Goal: Information Seeking & Learning: Understand process/instructions

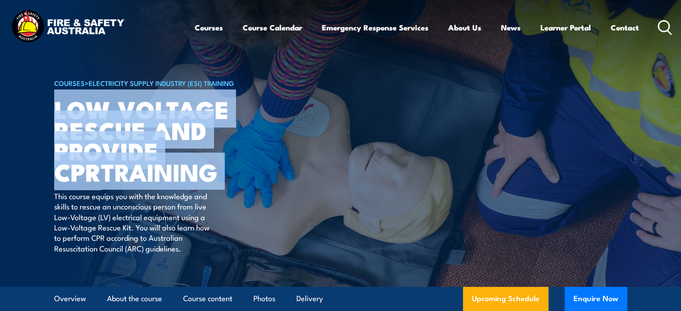
click at [272, 152] on h1 "Low Voltage Rescue and Provide CPR TRAINING" at bounding box center [164, 140] width 221 height 84
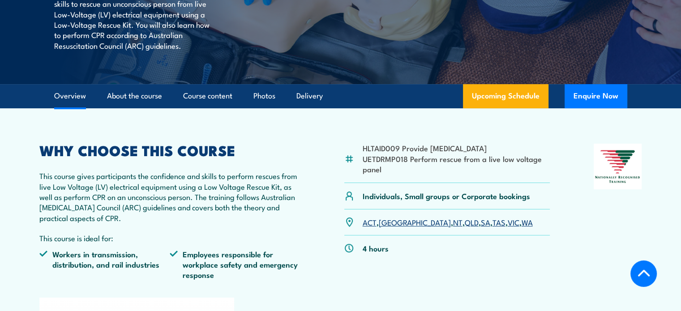
scroll to position [224, 0]
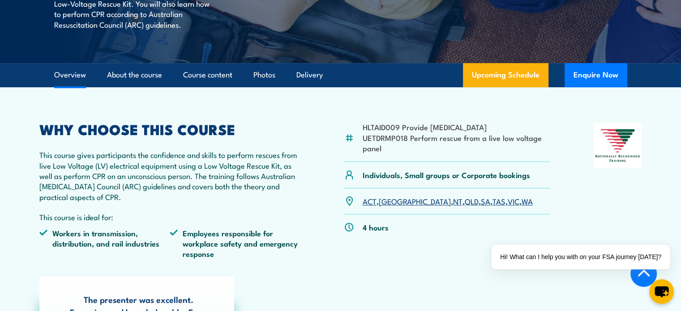
click at [391, 137] on li "UETDRMP018 Perform rescue from a live low voltage panel" at bounding box center [455, 142] width 187 height 21
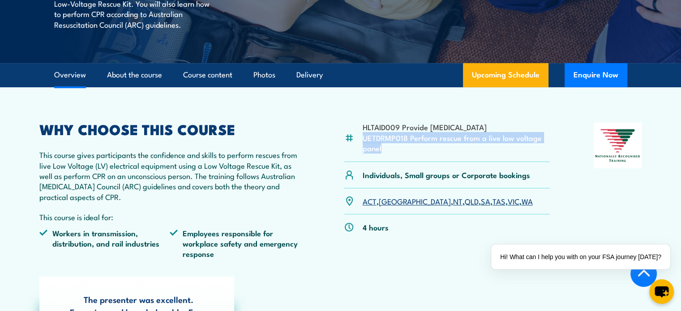
click at [391, 137] on li "UETDRMP018 Perform rescue from a live low voltage panel" at bounding box center [455, 142] width 187 height 21
click at [407, 143] on li "UETDRMP018 Perform rescue from a live low voltage panel" at bounding box center [455, 142] width 187 height 21
drag, startPoint x: 415, startPoint y: 156, endPoint x: 330, endPoint y: 127, distance: 90.1
click at [330, 127] on div "HLTAID009 Provide [MEDICAL_DATA] UETDRMP018 Perform rescue from a live low volt…" at bounding box center [340, 194] width 602 height 143
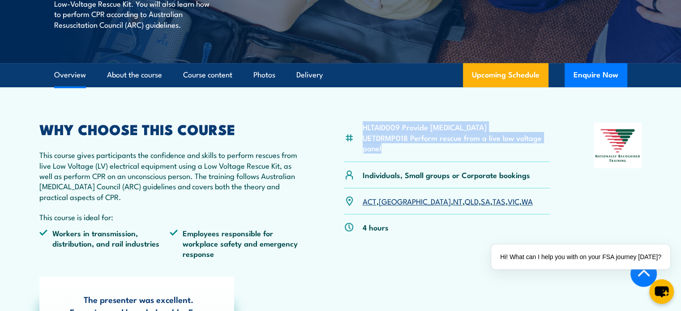
drag, startPoint x: 330, startPoint y: 127, endPoint x: 381, endPoint y: 144, distance: 54.2
click at [381, 144] on div "HLTAID009 Provide [MEDICAL_DATA] UETDRMP018 Perform rescue from a live low volt…" at bounding box center [340, 194] width 602 height 143
click at [381, 144] on li "UETDRMP018 Perform rescue from a live low voltage panel" at bounding box center [455, 142] width 187 height 21
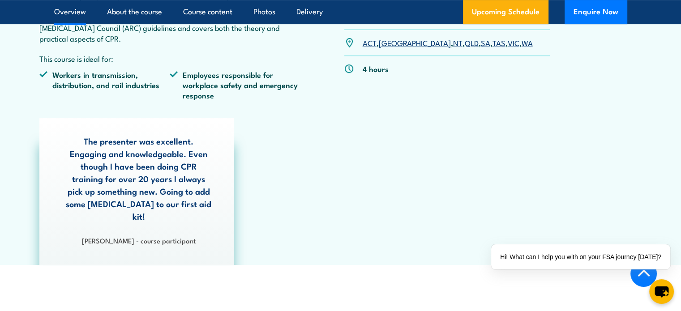
scroll to position [403, 0]
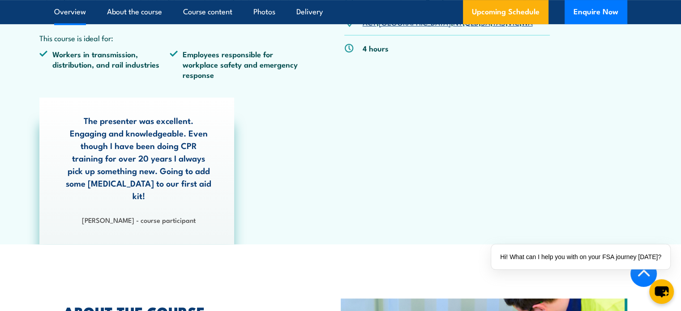
drag, startPoint x: 75, startPoint y: 139, endPoint x: 255, endPoint y: 207, distance: 193.1
click at [255, 207] on div "The presenter was excellent. Engaging and knowledgeable. Even though I have bee…" at bounding box center [340, 171] width 611 height 147
click at [396, 189] on div "The presenter was excellent. Engaging and knowledgeable. Even though I have bee…" at bounding box center [340, 171] width 611 height 147
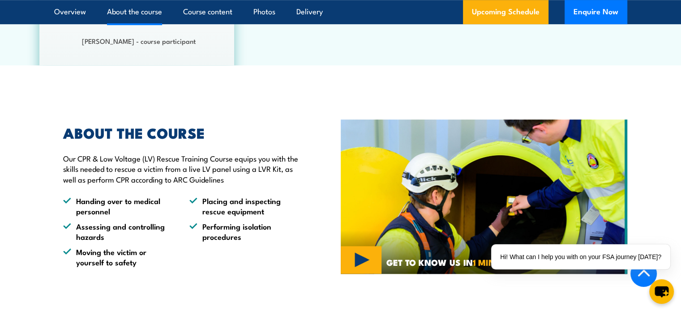
scroll to position [850, 0]
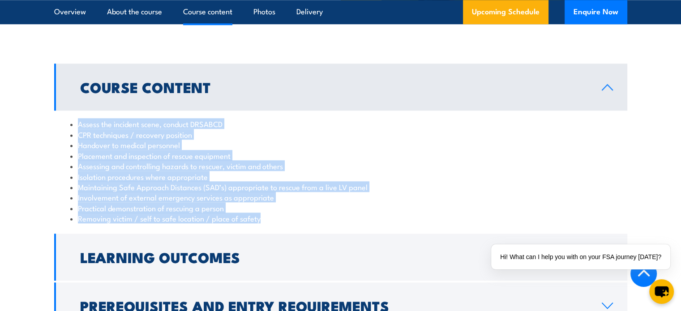
drag, startPoint x: 79, startPoint y: 112, endPoint x: 295, endPoint y: 204, distance: 235.2
click at [295, 204] on ul "Assess the incident scene, conduct DRSABCD CPR techniques / recovery position H…" at bounding box center [340, 171] width 541 height 105
click at [295, 213] on li "Removing victim / self to safe location / place of safety" at bounding box center [340, 218] width 541 height 10
drag, startPoint x: 295, startPoint y: 204, endPoint x: 18, endPoint y: 112, distance: 291.6
click at [18, 112] on section "Course Content Assess the incident scene, conduct DRSABCD CPR techniques / reco…" at bounding box center [340, 196] width 681 height 265
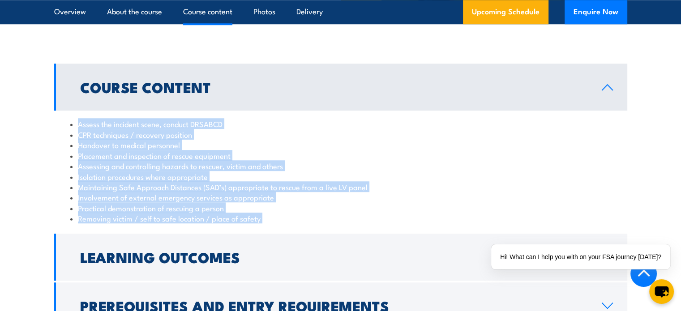
click at [18, 112] on section "Course Content Assess the incident scene, conduct DRSABCD CPR techniques / reco…" at bounding box center [340, 196] width 681 height 265
drag, startPoint x: 18, startPoint y: 112, endPoint x: 457, endPoint y: 195, distance: 446.2
click at [457, 195] on section "Course Content Assess the incident scene, conduct DRSABCD CPR techniques / reco…" at bounding box center [340, 196] width 681 height 265
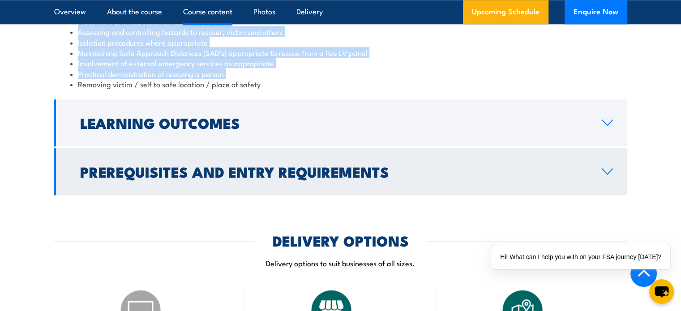
click at [416, 175] on link "Prerequisites and Entry Requirements" at bounding box center [340, 171] width 573 height 47
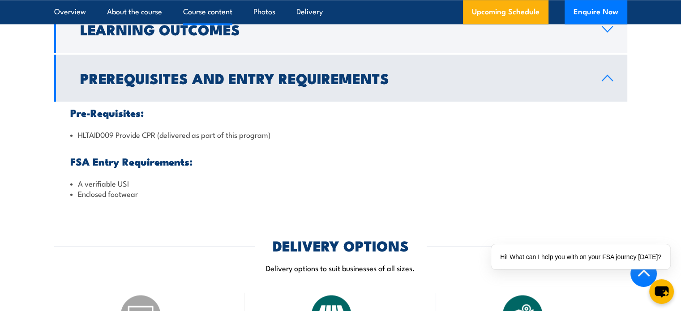
scroll to position [957, 0]
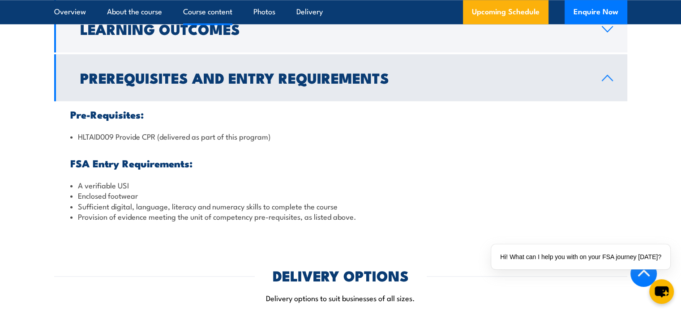
click at [141, 131] on li "HLTAID009 Provide CPR (delivered as part of this program)" at bounding box center [340, 136] width 541 height 10
click at [162, 131] on li "HLTAID009 Provide CPR (delivered as part of this program)" at bounding box center [340, 136] width 541 height 10
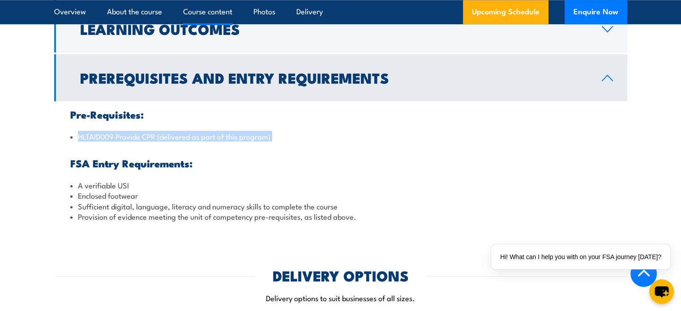
click at [162, 131] on li "HLTAID009 Provide CPR (delivered as part of this program)" at bounding box center [340, 136] width 541 height 10
click at [233, 131] on li "HLTAID009 Provide CPR (delivered as part of this program)" at bounding box center [340, 136] width 541 height 10
click at [322, 136] on div "Pre-Requisites: HLTAID009 Provide CPR (delivered as part of this program) FSA E…" at bounding box center [340, 165] width 573 height 128
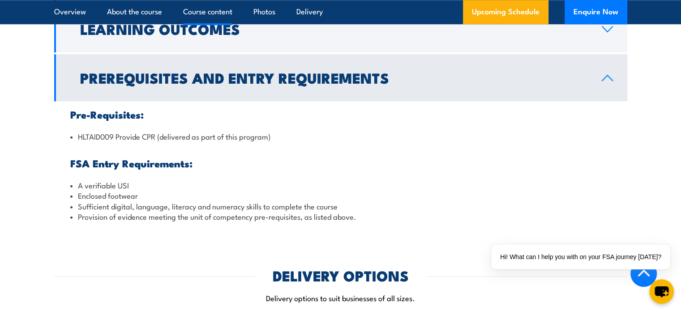
click at [240, 131] on li "HLTAID009 Provide CPR (delivered as part of this program)" at bounding box center [340, 136] width 541 height 10
click at [290, 131] on li "HLTAID009 Provide CPR (delivered as part of this program)" at bounding box center [340, 136] width 541 height 10
click at [154, 113] on div "Pre-Requisites: HLTAID009 Provide CPR (delivered as part of this program) FSA E…" at bounding box center [340, 165] width 573 height 128
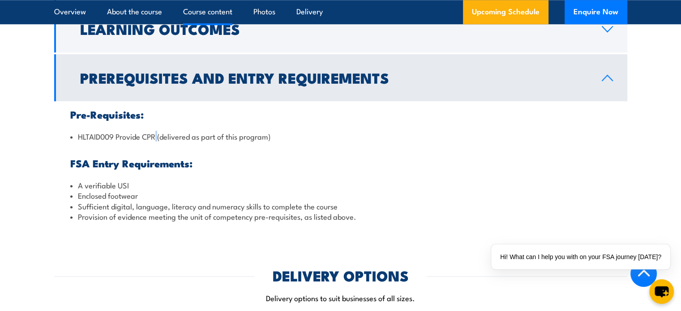
click at [154, 113] on div "Pre-Requisites: HLTAID009 Provide CPR (delivered as part of this program) FSA E…" at bounding box center [340, 165] width 573 height 128
click at [132, 109] on h3 "Pre-Requisites:" at bounding box center [340, 114] width 541 height 10
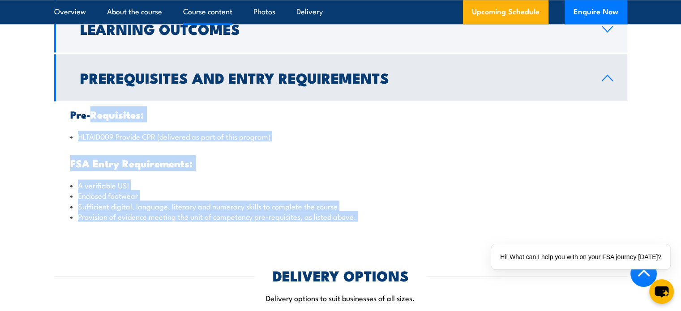
drag, startPoint x: 132, startPoint y: 101, endPoint x: 390, endPoint y: 208, distance: 278.8
click at [390, 208] on div "Pre-Requisites: HLTAID009 Provide CPR (delivered as part of this program) FSA E…" at bounding box center [340, 165] width 573 height 128
click at [390, 211] on li "Provision of evidence meeting the unit of competency pre-requisites, as listed …" at bounding box center [340, 216] width 541 height 10
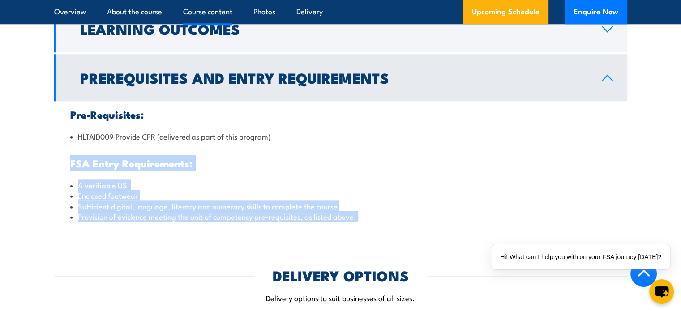
drag, startPoint x: 390, startPoint y: 208, endPoint x: 68, endPoint y: 150, distance: 327.4
click at [68, 150] on div "Pre-Requisites: HLTAID009 Provide CPR (delivered as part of this program) FSA E…" at bounding box center [340, 165] width 573 height 128
drag, startPoint x: 68, startPoint y: 150, endPoint x: 388, endPoint y: 200, distance: 324.6
click at [388, 200] on div "Pre-Requisites: HLTAID009 Provide CPR (delivered as part of this program) FSA E…" at bounding box center [340, 165] width 573 height 128
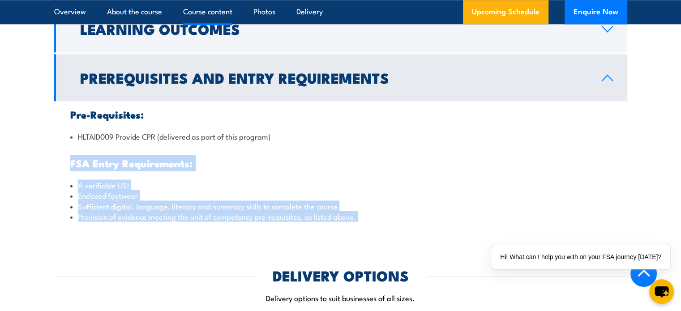
click at [388, 211] on li "Provision of evidence meeting the unit of competency pre-requisites, as listed …" at bounding box center [340, 216] width 541 height 10
